Goal: Book appointment/travel/reservation

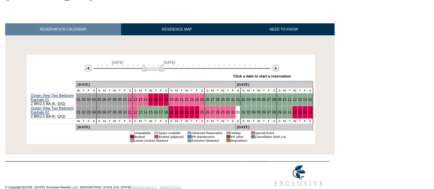
scroll to position [95, 0]
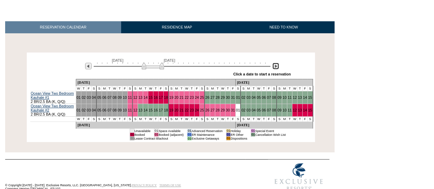
click at [277, 63] on img at bounding box center [276, 66] width 7 height 7
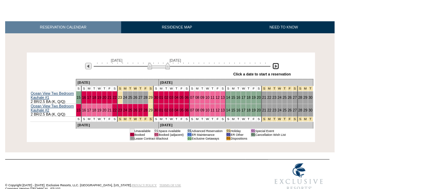
click at [157, 63] on img at bounding box center [159, 66] width 22 height 7
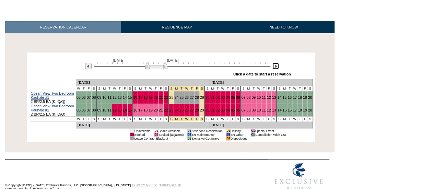
click at [156, 63] on img at bounding box center [156, 66] width 22 height 7
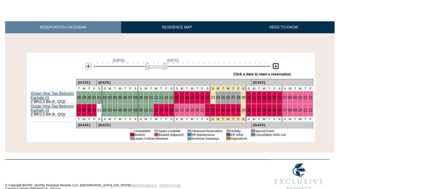
click at [168, 63] on div at bounding box center [182, 66] width 177 height 7
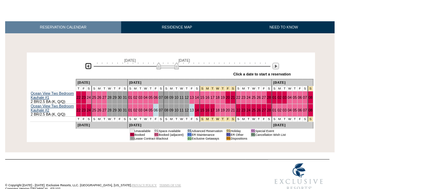
click at [88, 63] on img at bounding box center [88, 66] width 7 height 7
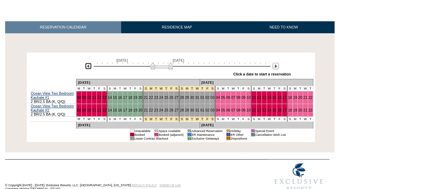
click at [88, 63] on img at bounding box center [88, 66] width 7 height 7
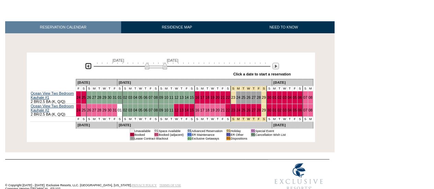
click at [156, 63] on img at bounding box center [156, 66] width 22 height 7
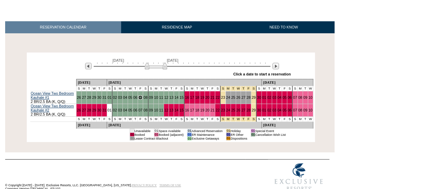
click at [159, 63] on img at bounding box center [156, 66] width 22 height 7
click at [150, 63] on img at bounding box center [156, 66] width 22 height 7
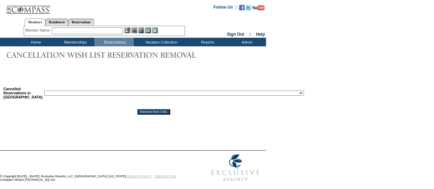
click at [100, 94] on select "Reservation ID: 1817610 ([GEOGRAPHIC_DATA], [US_STATE] - 1 [GEOGRAPHIC_DATA] : …" at bounding box center [174, 93] width 260 height 5
click at [295, 132] on form "Follow Us ::" at bounding box center [217, 92] width 434 height 185
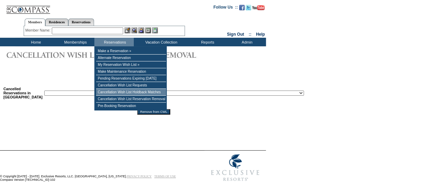
click at [123, 96] on td "Cancellation Wish List Holdback Matches" at bounding box center [131, 92] width 70 height 7
